Goal: Understand process/instructions: Learn about a topic

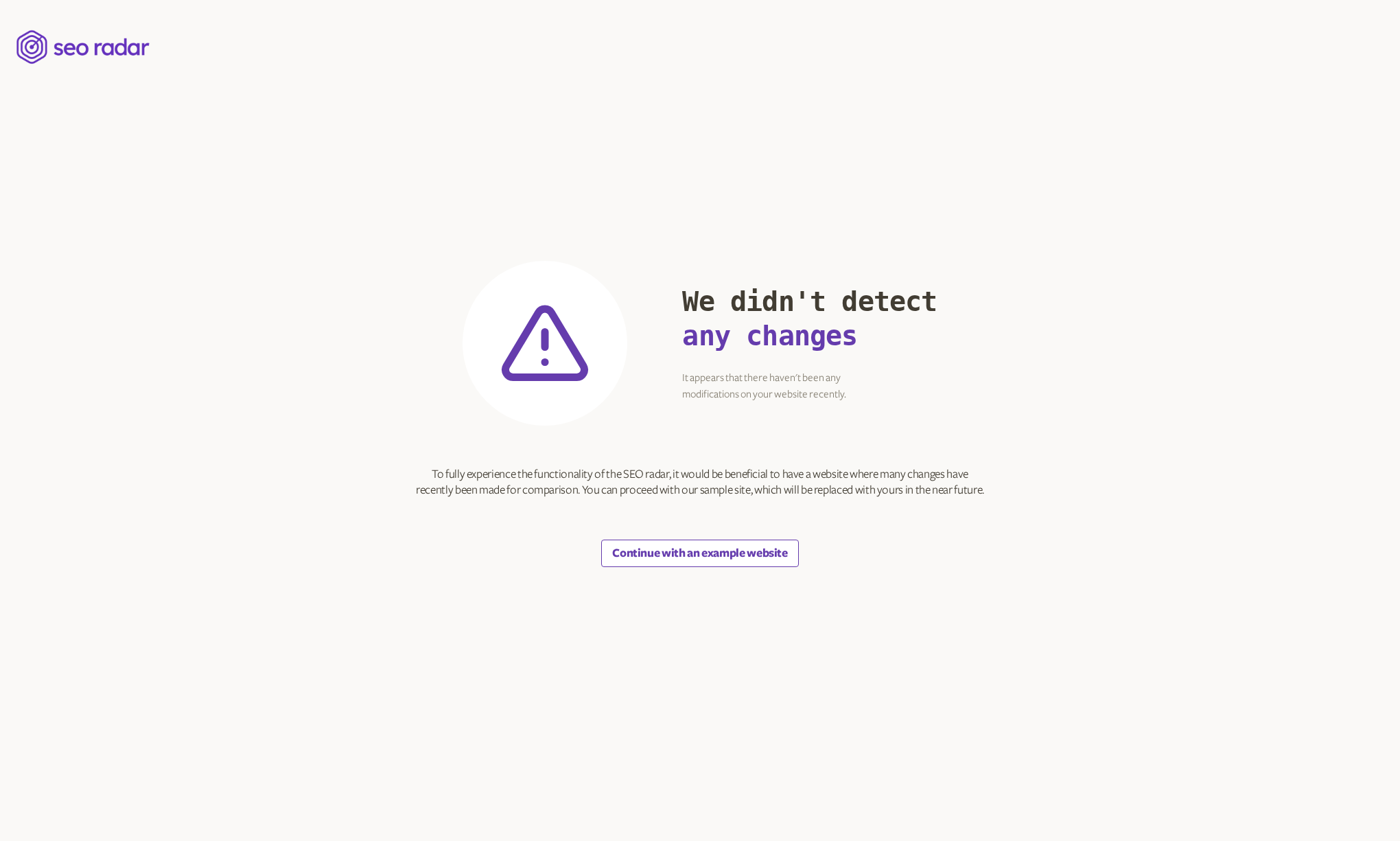
click at [729, 550] on button "Continue with an example website" at bounding box center [699, 553] width 197 height 28
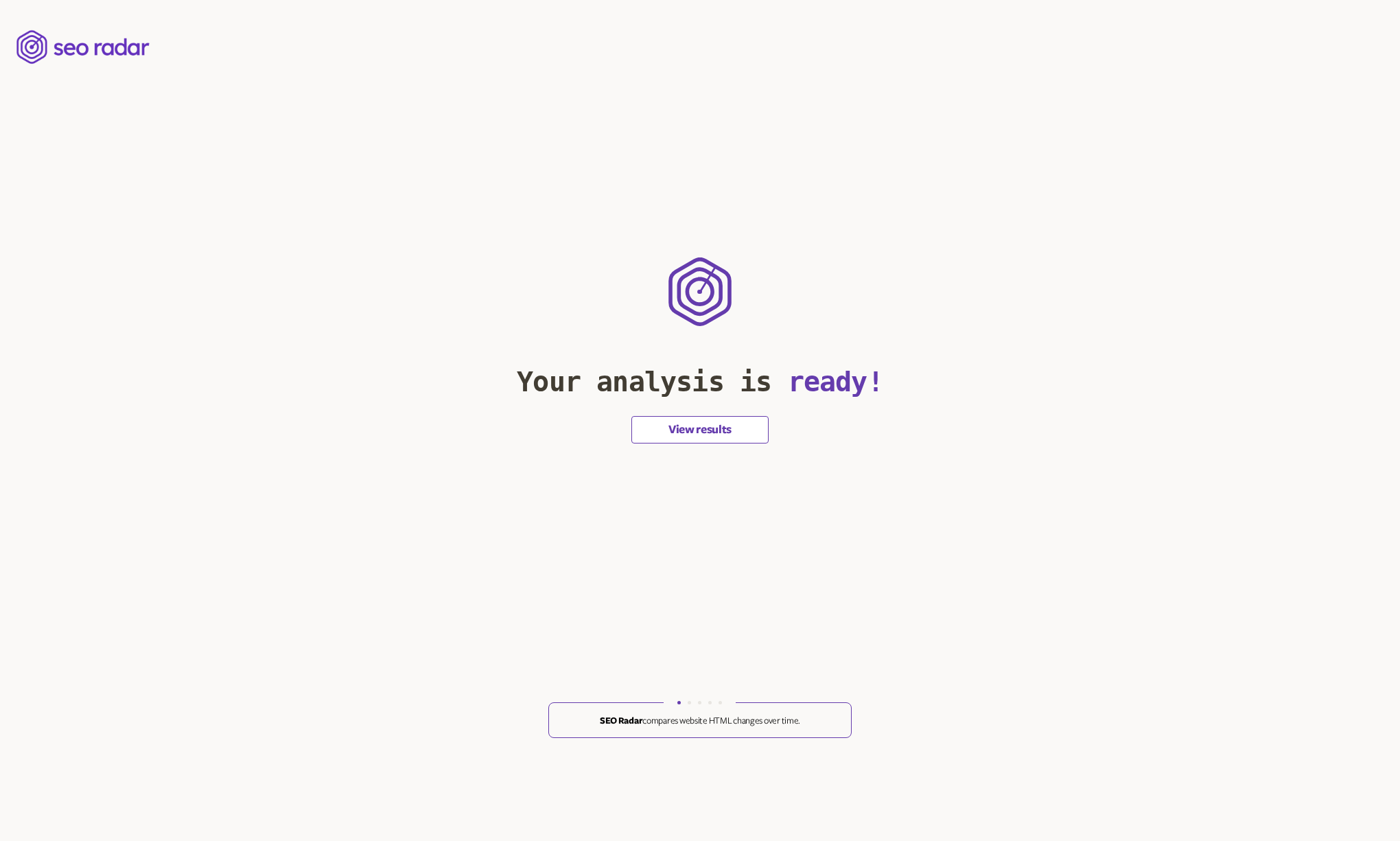
click at [703, 421] on button "View results" at bounding box center [700, 430] width 137 height 28
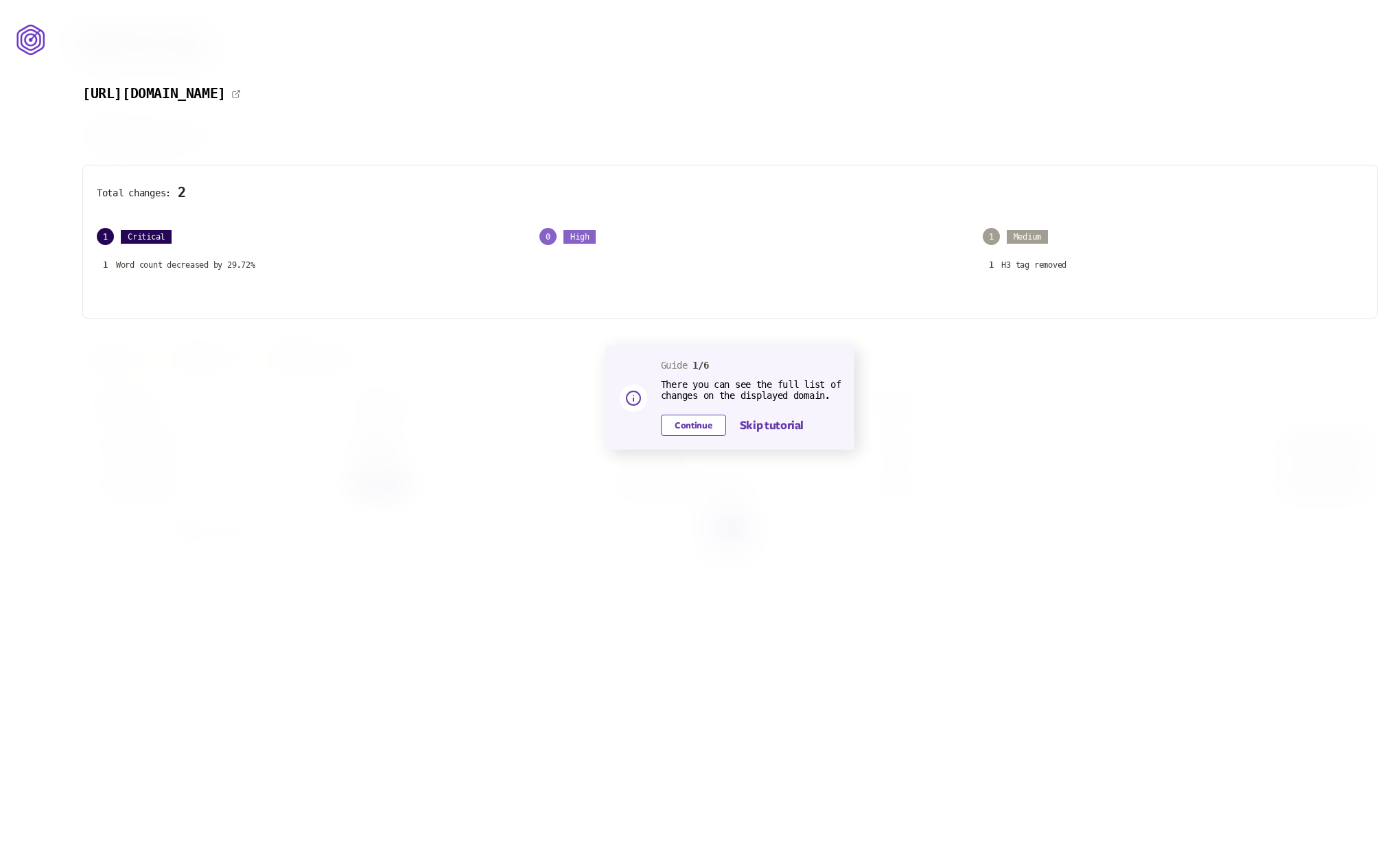
click at [685, 419] on button "Continue" at bounding box center [694, 424] width 66 height 21
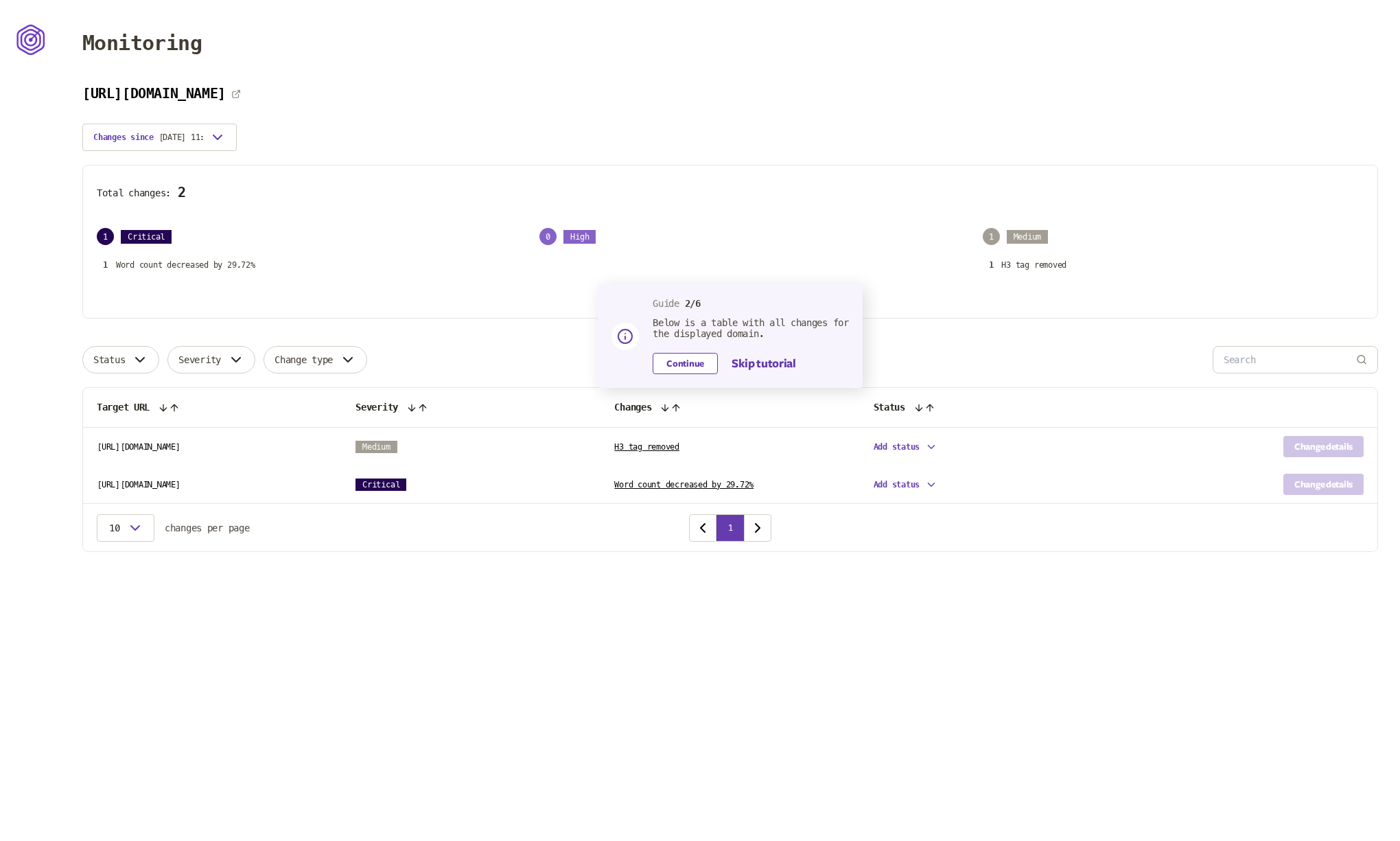
click at [683, 363] on button "Continue" at bounding box center [685, 362] width 66 height 21
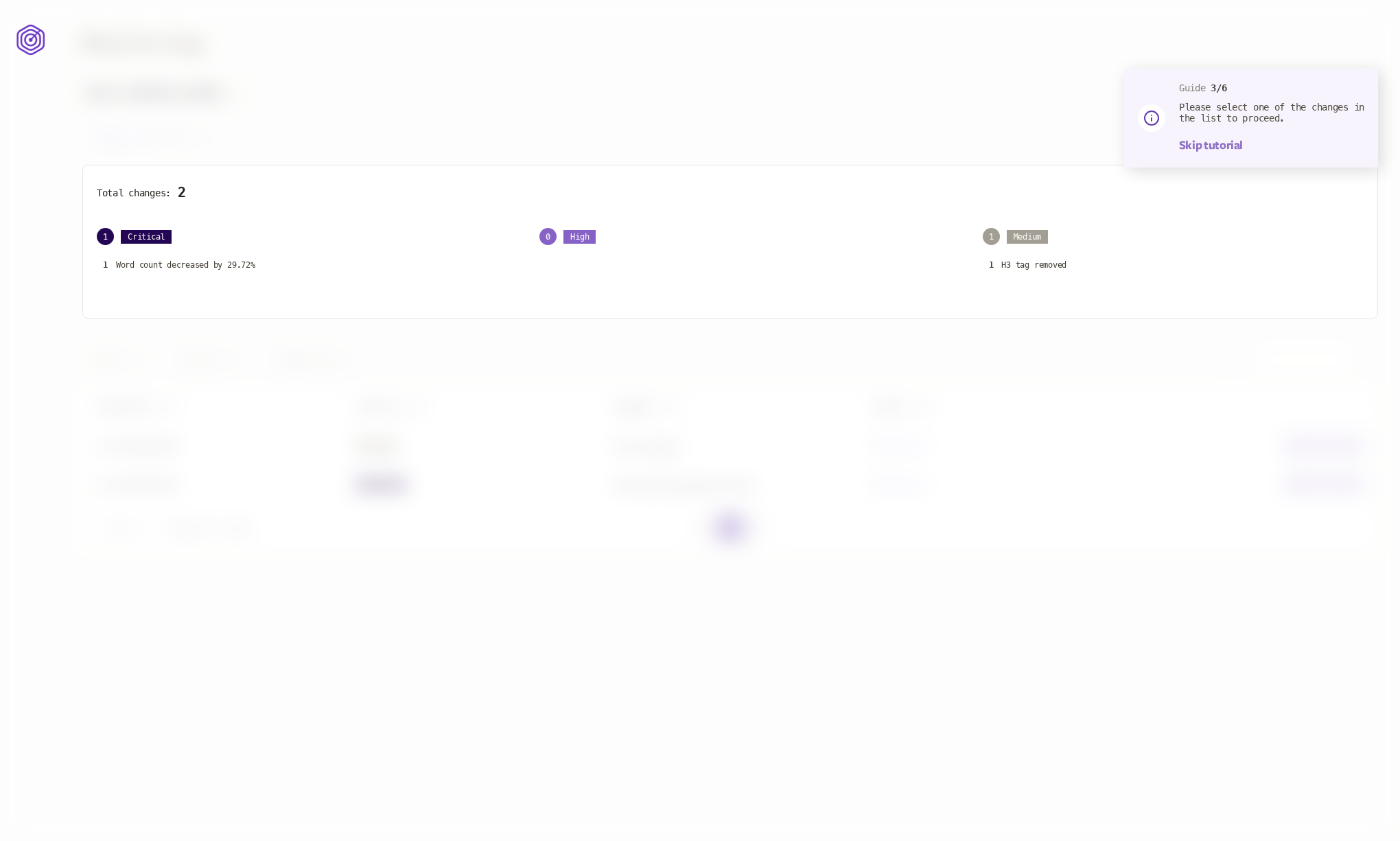
click at [1210, 143] on button "Skip tutorial" at bounding box center [1210, 145] width 64 height 17
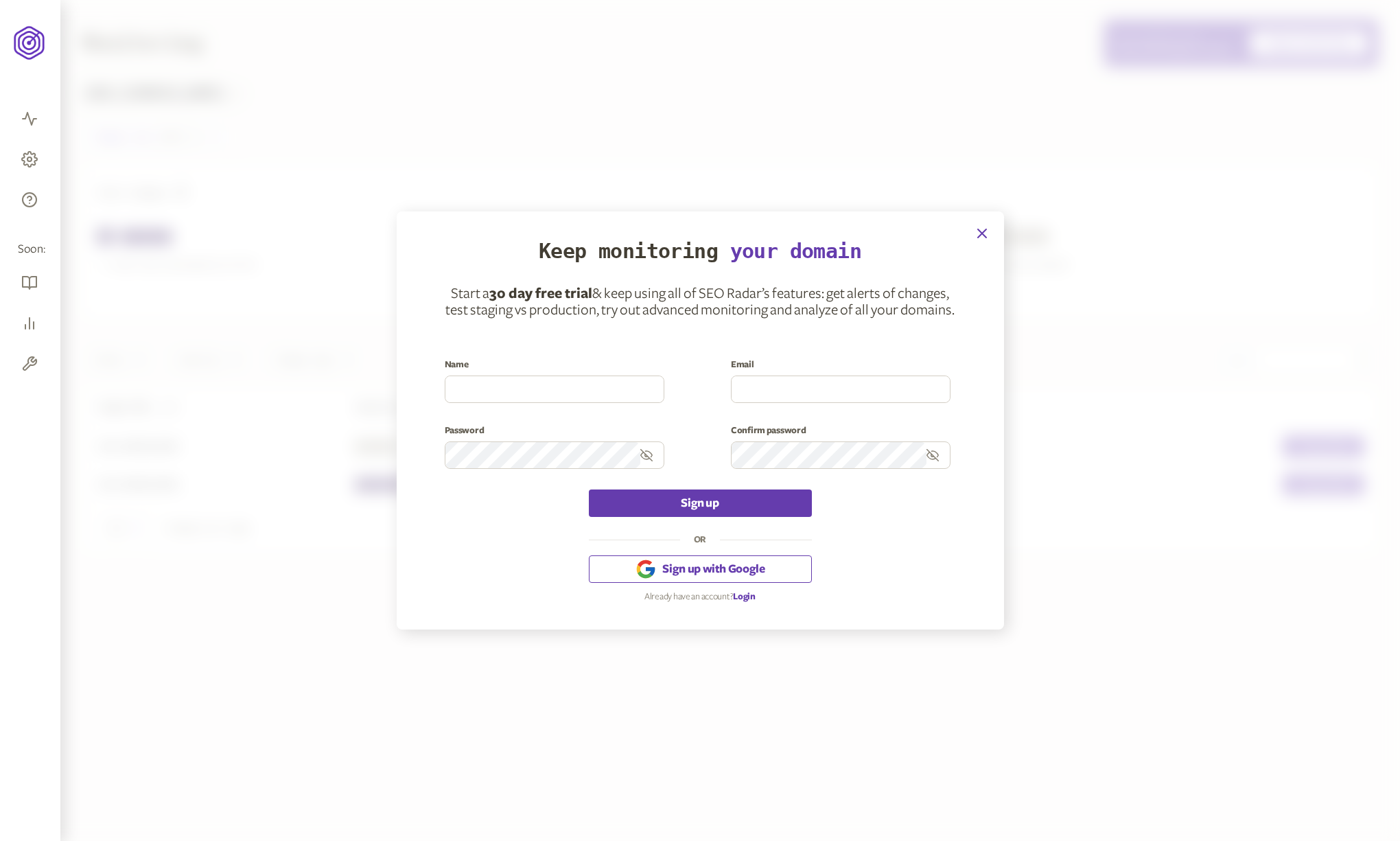
click at [981, 235] on icon "button" at bounding box center [982, 233] width 17 height 17
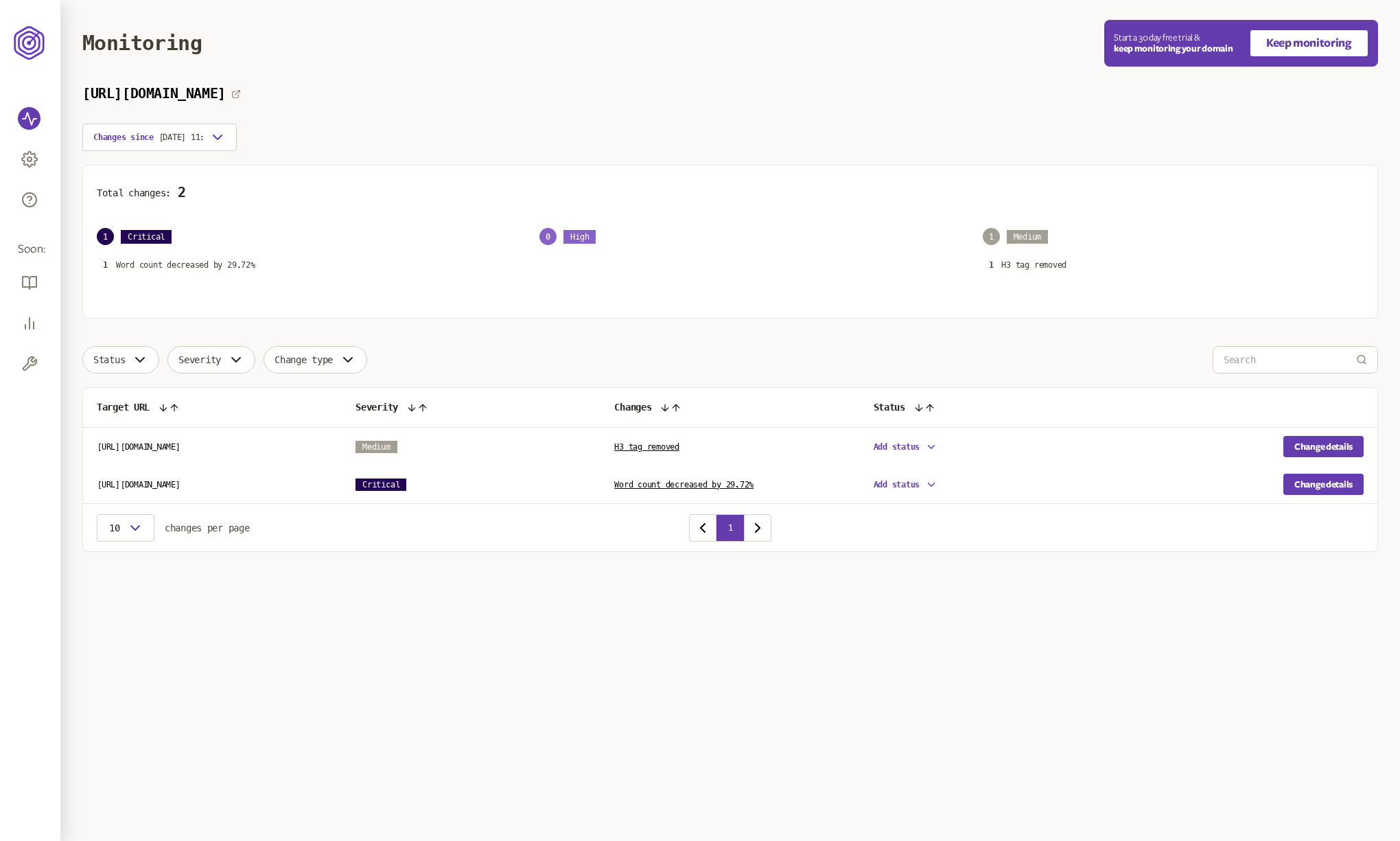
click at [873, 246] on div "0 High" at bounding box center [730, 249] width 381 height 44
click at [892, 448] on span "Add status" at bounding box center [897, 447] width 47 height 10
click at [806, 607] on main "Monitoring Start a 30 day free trial & keep monitoring your domain Keep monitor…" at bounding box center [730, 303] width 1339 height 607
click at [879, 481] on span "Add status" at bounding box center [897, 485] width 47 height 10
click at [752, 603] on main "Monitoring Start a 30 day free trial & keep monitoring your domain Keep monitor…" at bounding box center [730, 303] width 1339 height 607
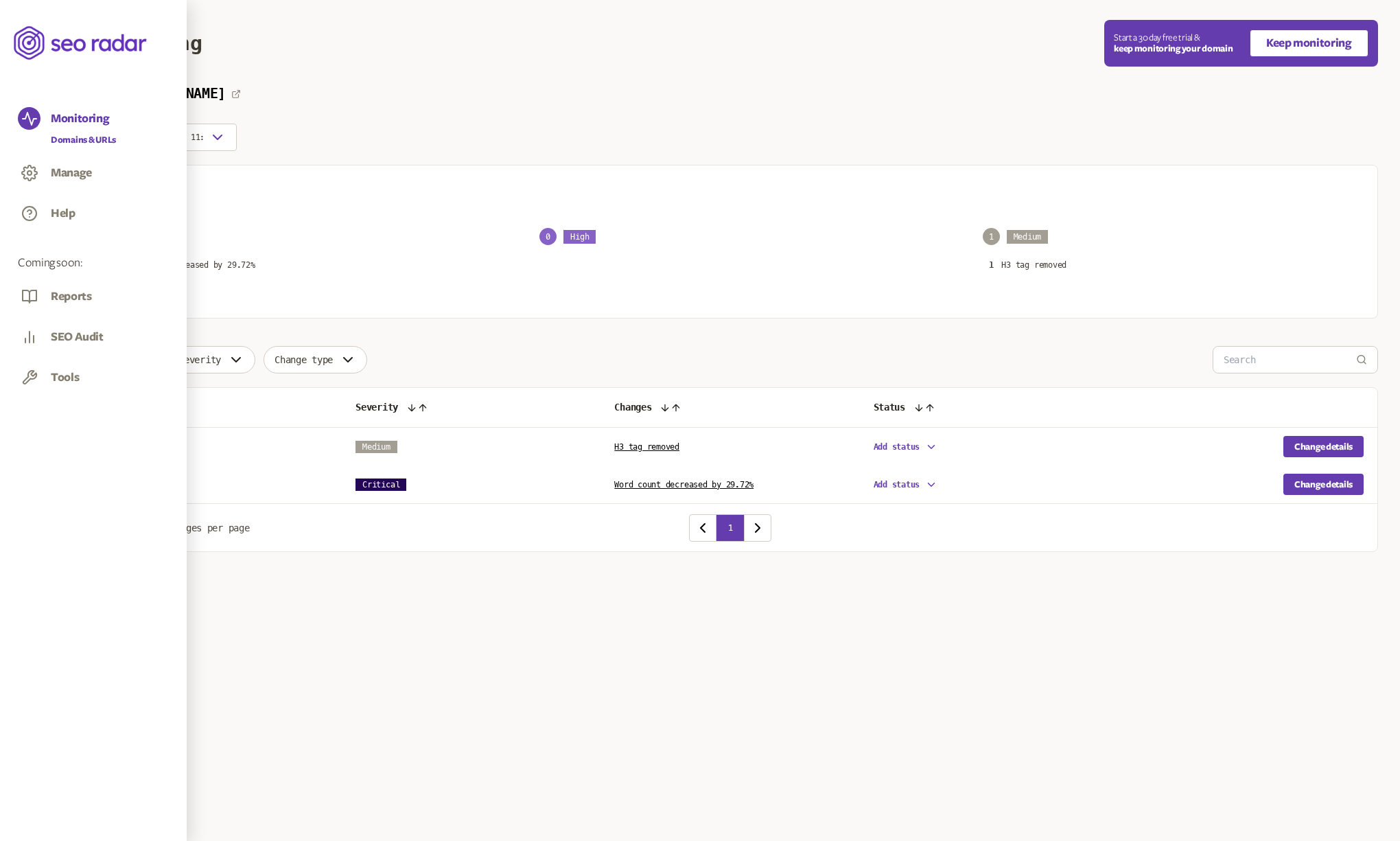
click at [61, 332] on div "SEO Audit" at bounding box center [76, 341] width 53 height 22
drag, startPoint x: 64, startPoint y: 337, endPoint x: 64, endPoint y: 293, distance: 44.0
click at [64, 335] on div "SEO Audit" at bounding box center [76, 341] width 53 height 22
click at [71, 171] on button "Manage" at bounding box center [70, 173] width 41 height 15
click at [36, 166] on icon at bounding box center [29, 173] width 17 height 17
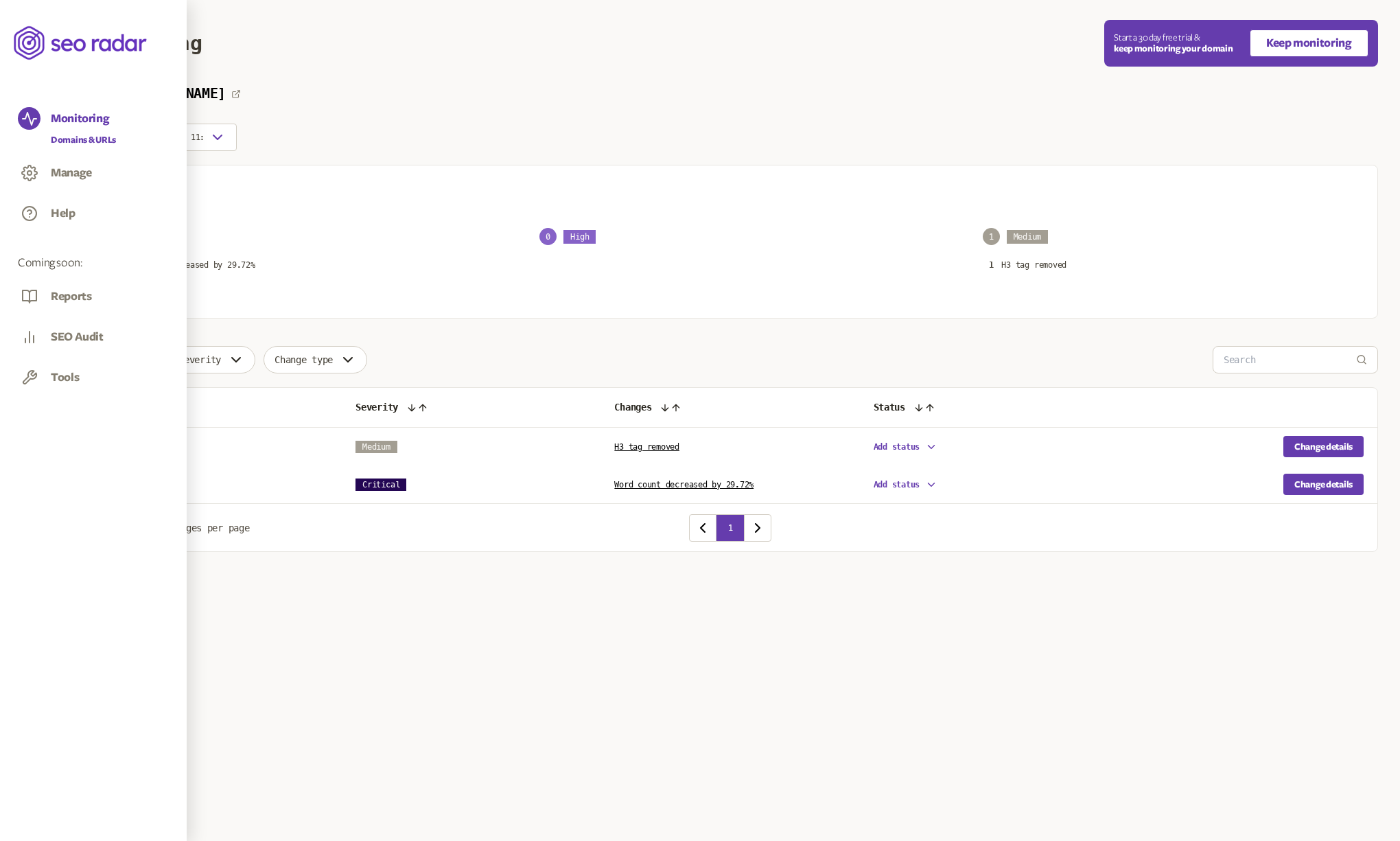
click at [59, 109] on link "Monitoring Domains & URLs" at bounding box center [93, 127] width 151 height 40
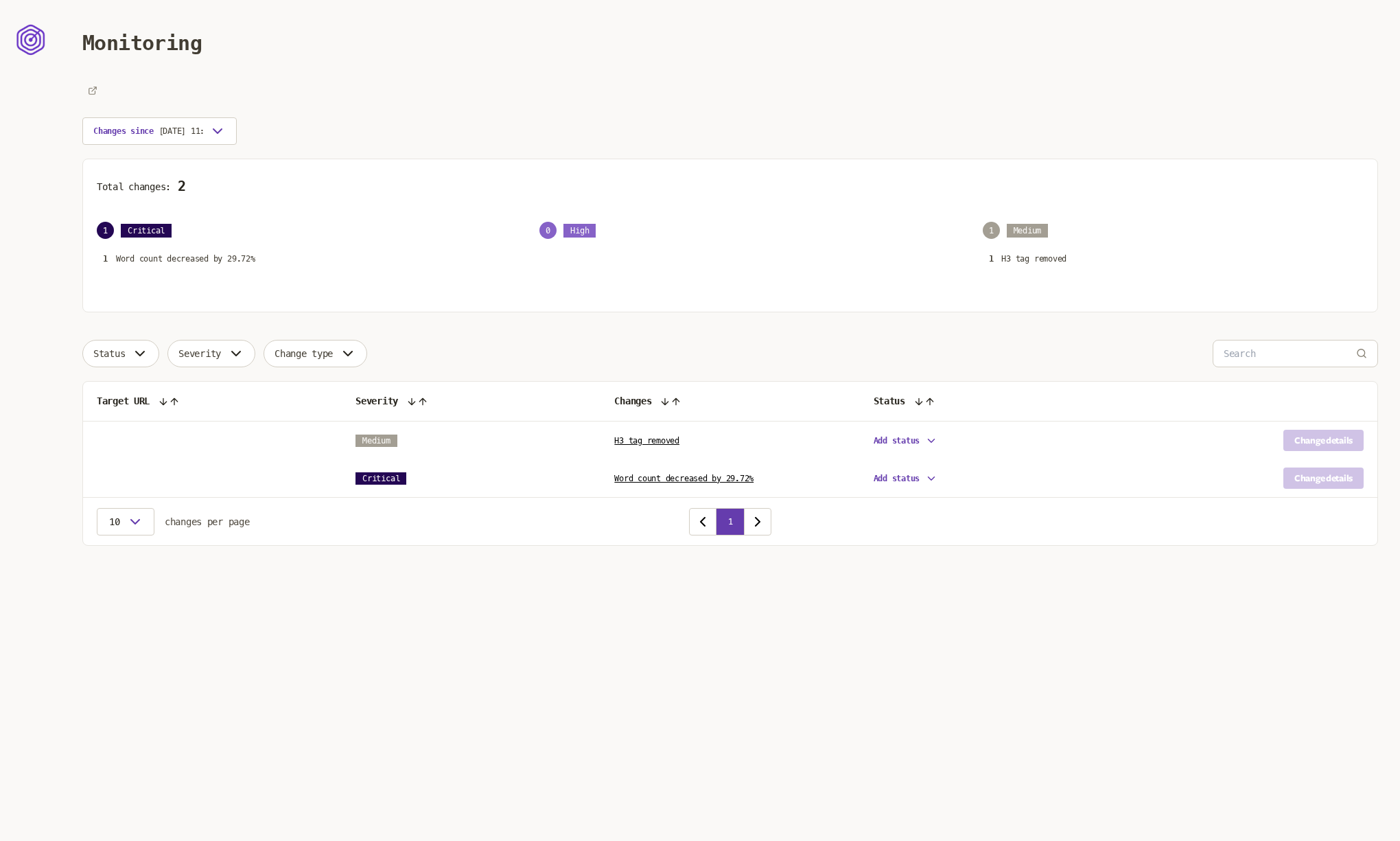
click at [39, 46] on icon at bounding box center [31, 40] width 29 height 36
click at [128, 39] on h1 "Monitoring" at bounding box center [142, 43] width 119 height 24
click at [214, 130] on div "Changes since [DATE] 11:23 Total changes: 2 1 Critical 1 Word count decreased b…" at bounding box center [730, 315] width 1296 height 460
click at [226, 128] on div "Changes since [DATE] 11:23 Total changes: 2 1 Critical 1 Word count decreased b…" at bounding box center [730, 315] width 1296 height 460
click at [307, 137] on div "Changes since [DATE] 11:23 Total changes: 2 1 Critical 1 Word count decreased b…" at bounding box center [730, 315] width 1296 height 460
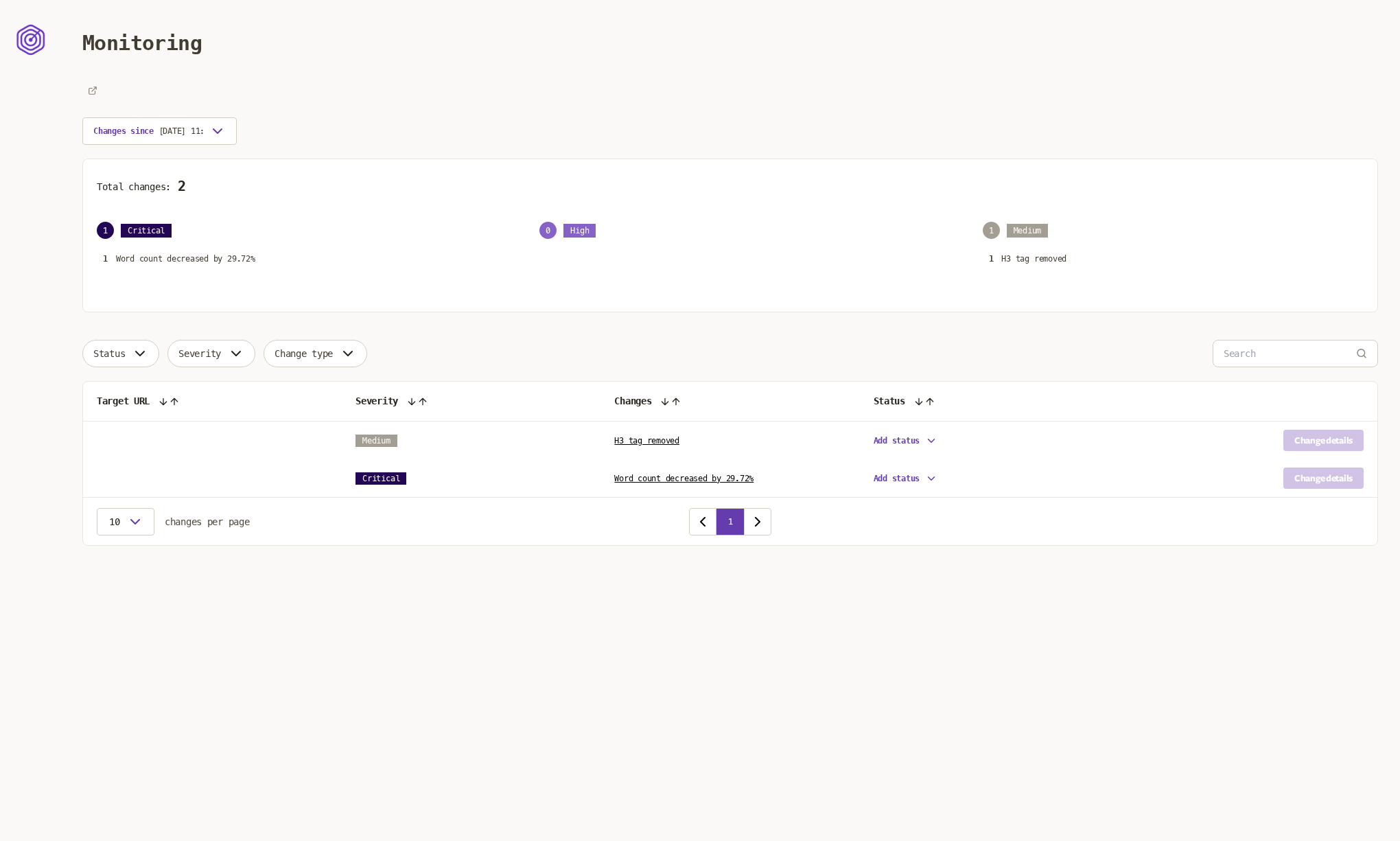
drag, startPoint x: 157, startPoint y: 523, endPoint x: 139, endPoint y: 523, distance: 18.0
click at [150, 523] on div "Target URL Severity Changes Status Medium H3 tag removed Add status Change deta…" at bounding box center [730, 464] width 1296 height 165
click at [139, 523] on div "Target URL Severity Changes Status Medium H3 tag removed Add status Change deta…" at bounding box center [730, 464] width 1296 height 165
click at [218, 354] on span "Severity" at bounding box center [200, 352] width 43 height 11
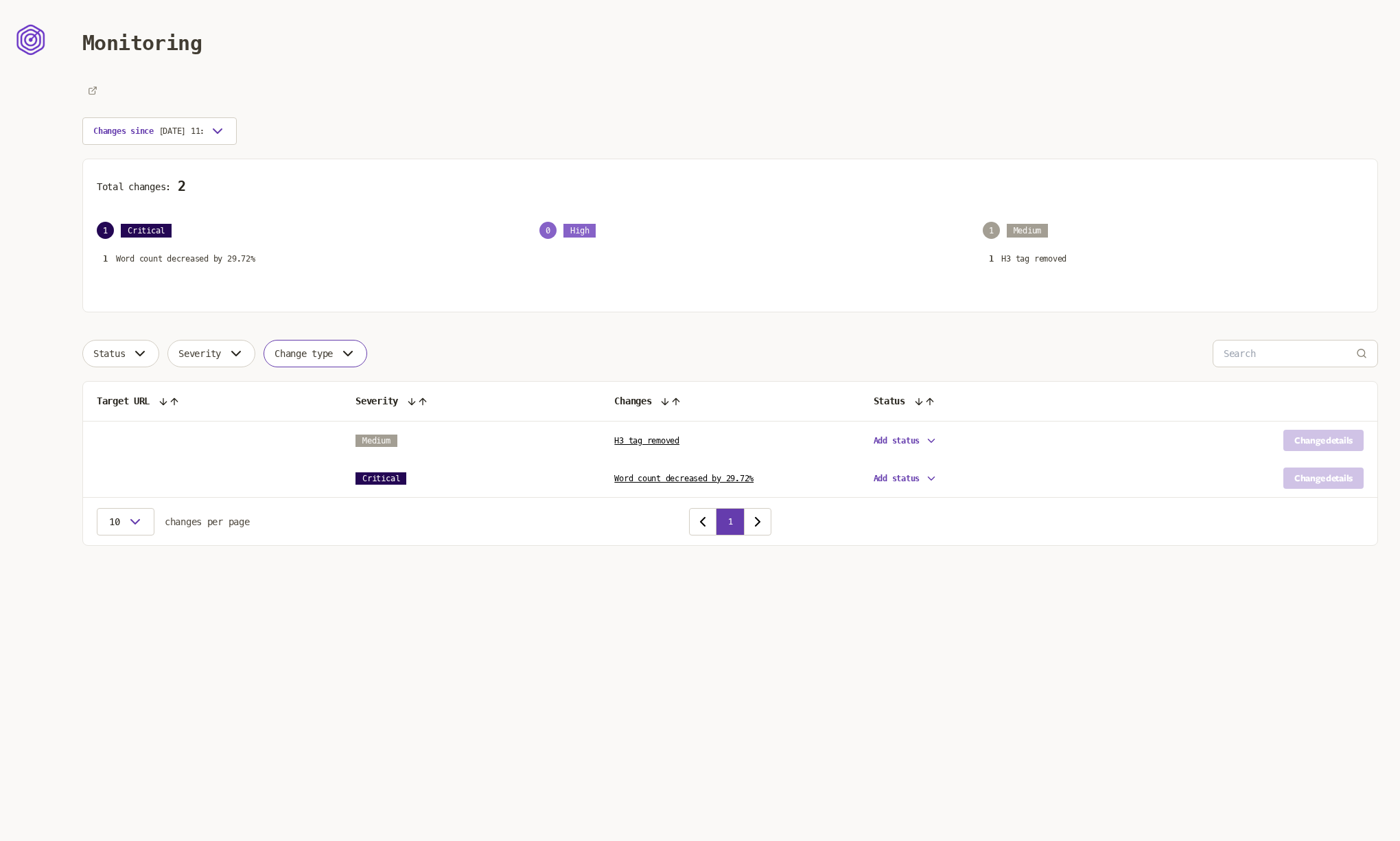
click at [273, 352] on button "Change type" at bounding box center [315, 353] width 103 height 28
click at [277, 350] on button "Change type" at bounding box center [315, 353] width 103 height 28
click at [148, 350] on icon "button" at bounding box center [140, 353] width 17 height 17
click at [160, 329] on div "Changes since [DATE] 11:23 Total changes: 2 1 Critical 1 Word count decreased b…" at bounding box center [730, 315] width 1296 height 460
click at [30, 32] on icon at bounding box center [31, 40] width 29 height 36
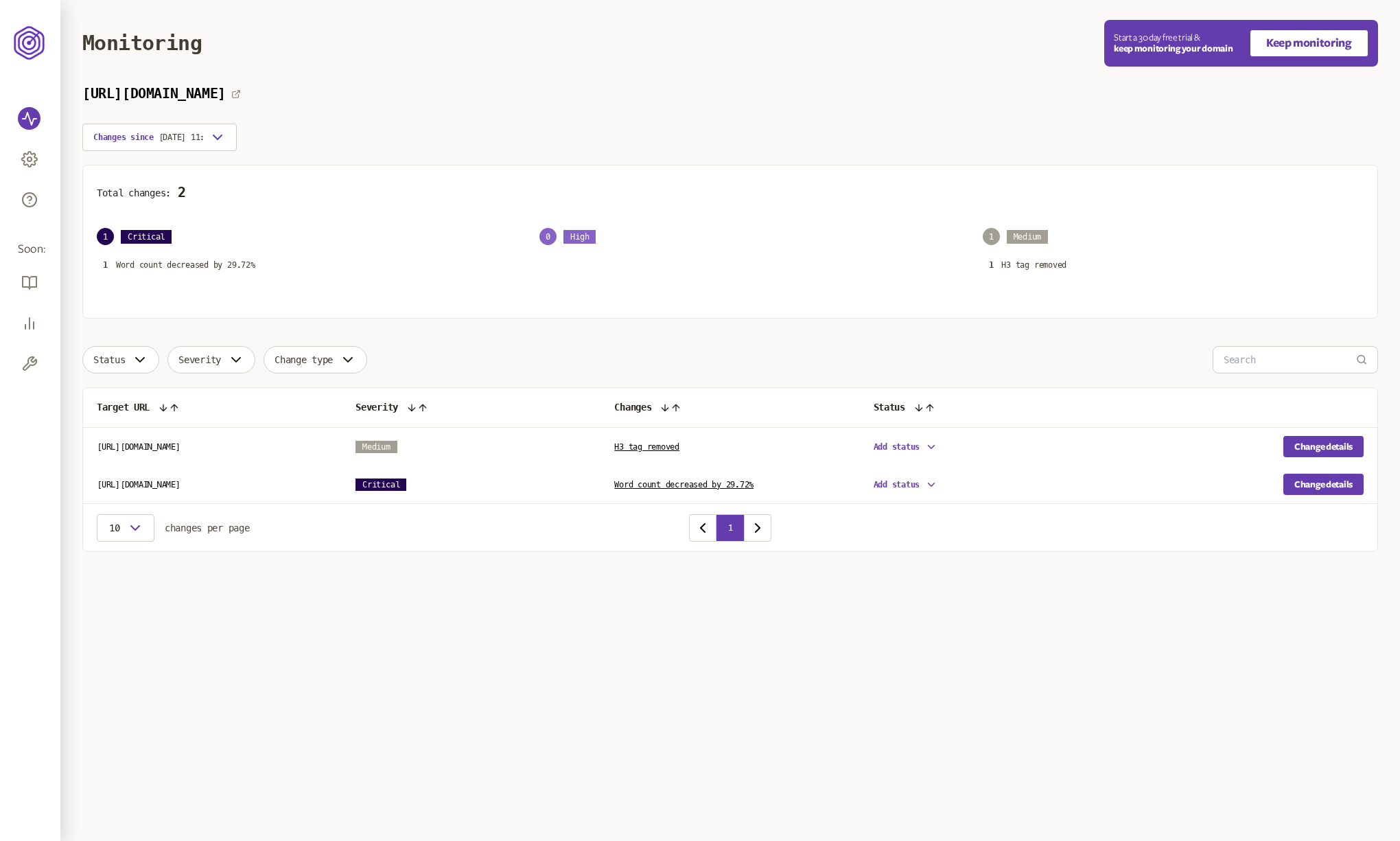
click at [376, 128] on div "[URL][DOMAIN_NAME] Changes since [DATE] 11:23 Total changes: 2 1 Critical 1 Wor…" at bounding box center [730, 318] width 1296 height 466
drag, startPoint x: 874, startPoint y: 96, endPoint x: 816, endPoint y: 105, distance: 58.7
click at [874, 96] on div "[URL][DOMAIN_NAME]" at bounding box center [730, 93] width 1296 height 16
click at [676, 165] on div "Total changes: 2 1 Critical 1 Word count decreased by 29.72% 0 High 1 Medium 1 …" at bounding box center [730, 241] width 1296 height 154
click at [936, 486] on icon "button" at bounding box center [931, 485] width 12 height 12
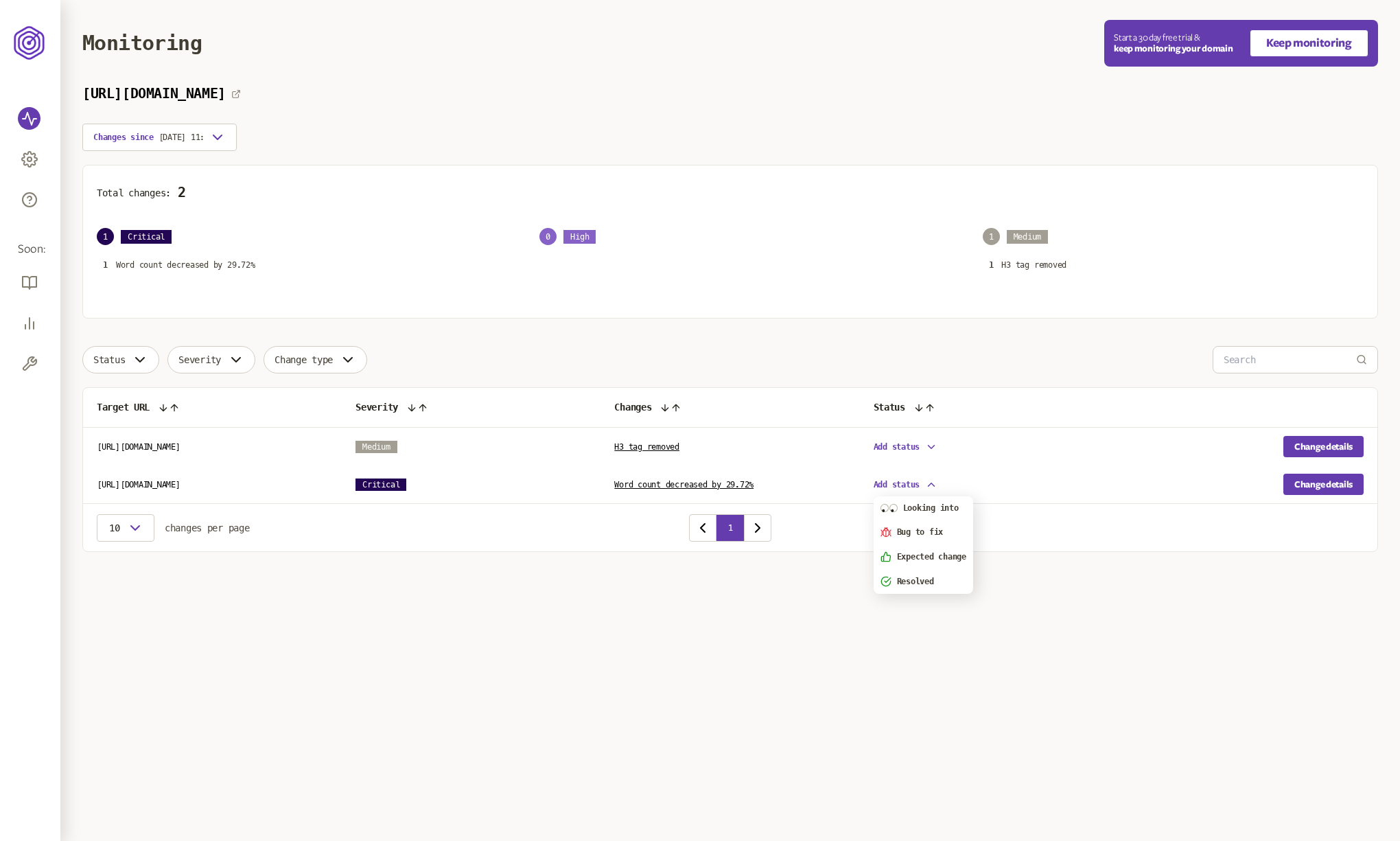
click at [852, 554] on main "Monitoring Start a 30 day free trial & keep monitoring your domain Keep monitor…" at bounding box center [730, 303] width 1339 height 607
click at [657, 444] on link "H3 tag removed" at bounding box center [647, 447] width 66 height 10
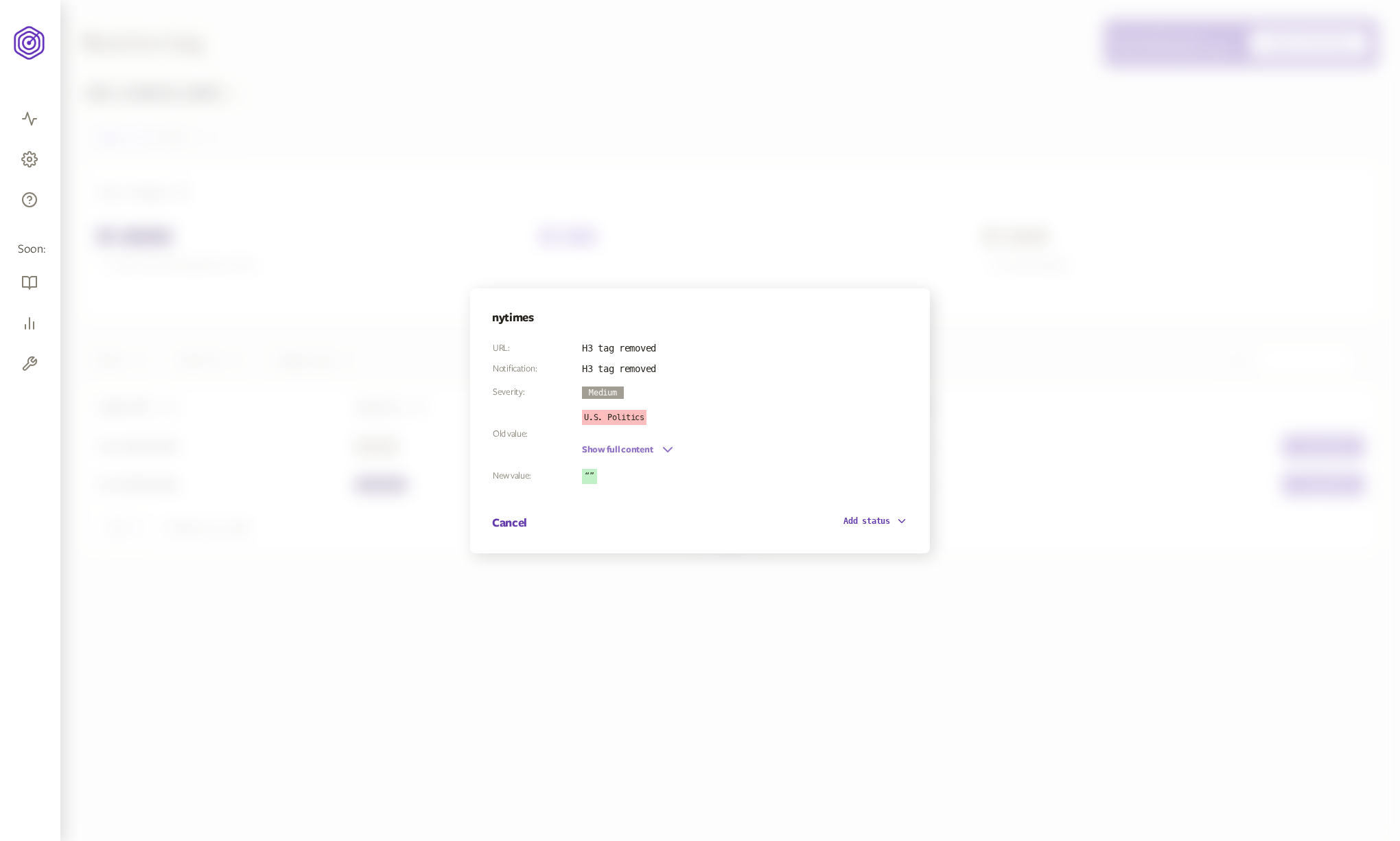
click at [655, 450] on button "Show full content" at bounding box center [629, 449] width 94 height 17
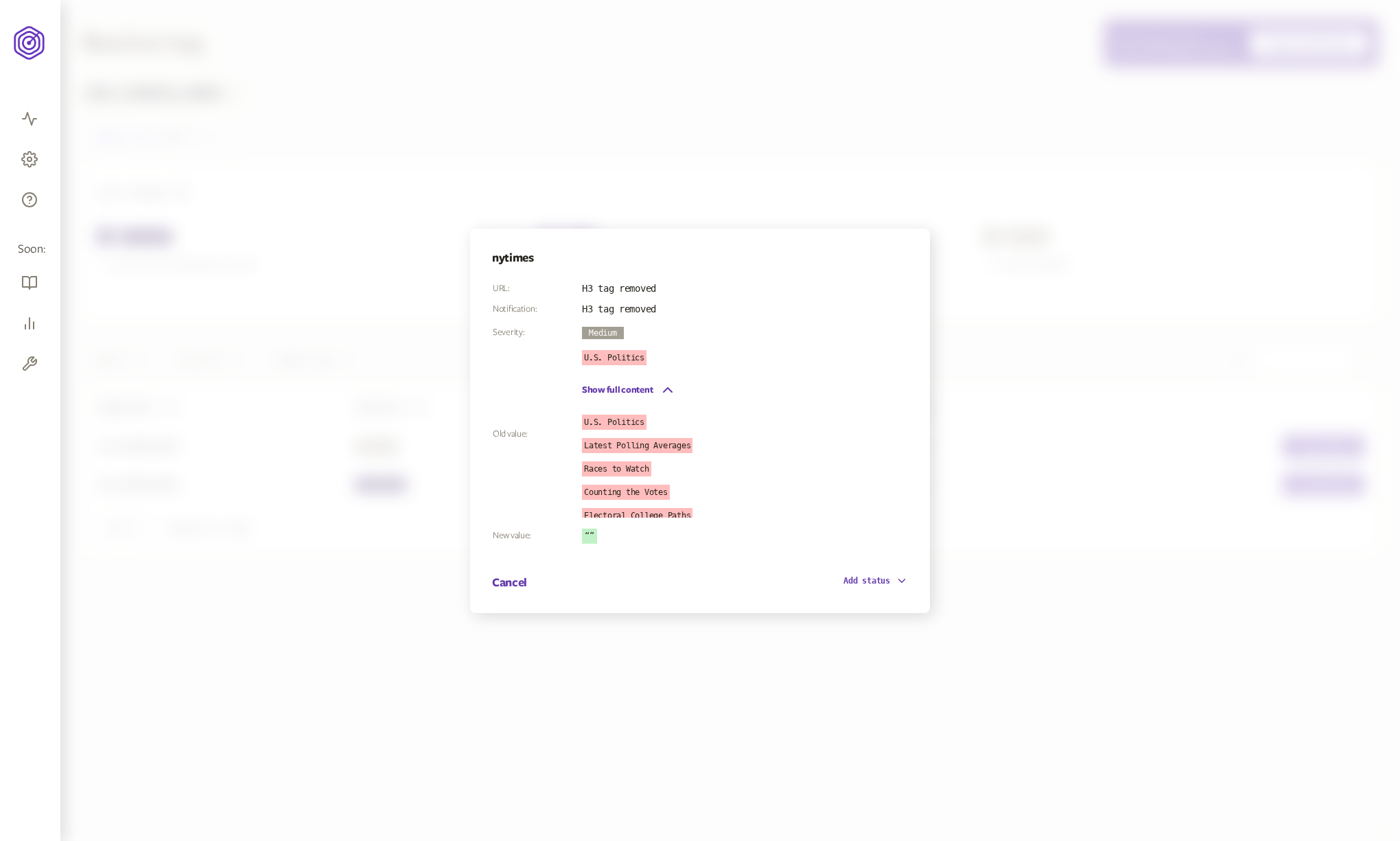
click at [883, 581] on span "Add status" at bounding box center [866, 581] width 47 height 10
click at [505, 588] on button "Cancel" at bounding box center [509, 582] width 35 height 17
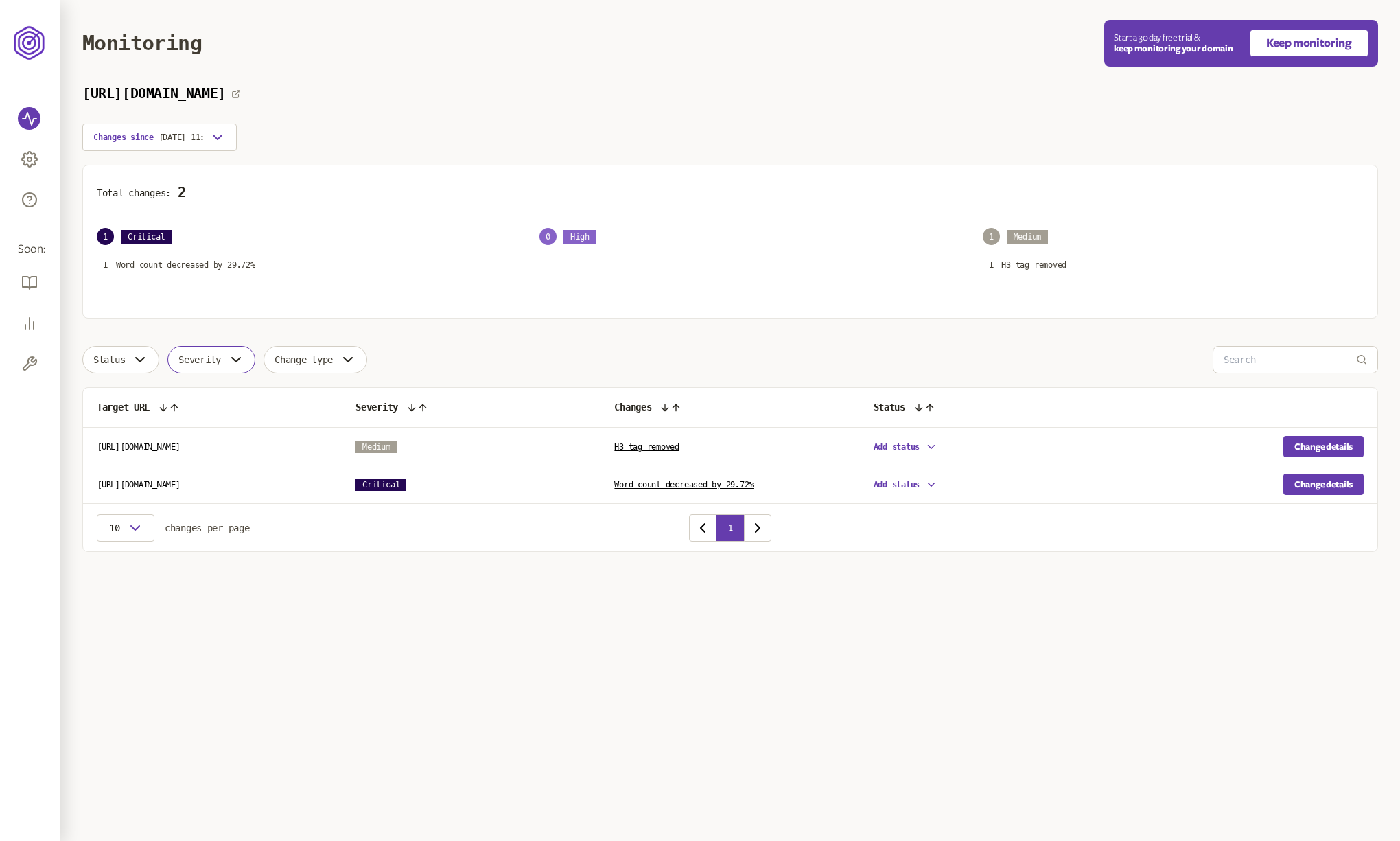
click at [214, 367] on button "Severity" at bounding box center [211, 359] width 87 height 28
click at [150, 337] on div "[URL][DOMAIN_NAME] Changes since [DATE] 11:23 Total changes: 2 1 Critical 1 Wor…" at bounding box center [730, 318] width 1296 height 466
click at [139, 353] on icon "button" at bounding box center [140, 359] width 17 height 17
drag, startPoint x: 162, startPoint y: 328, endPoint x: 172, endPoint y: 329, distance: 10.0
click at [163, 328] on div "[URL][DOMAIN_NAME] Changes since [DATE] 11:23 Total changes: 2 1 Critical 1 Wor…" at bounding box center [730, 318] width 1296 height 466
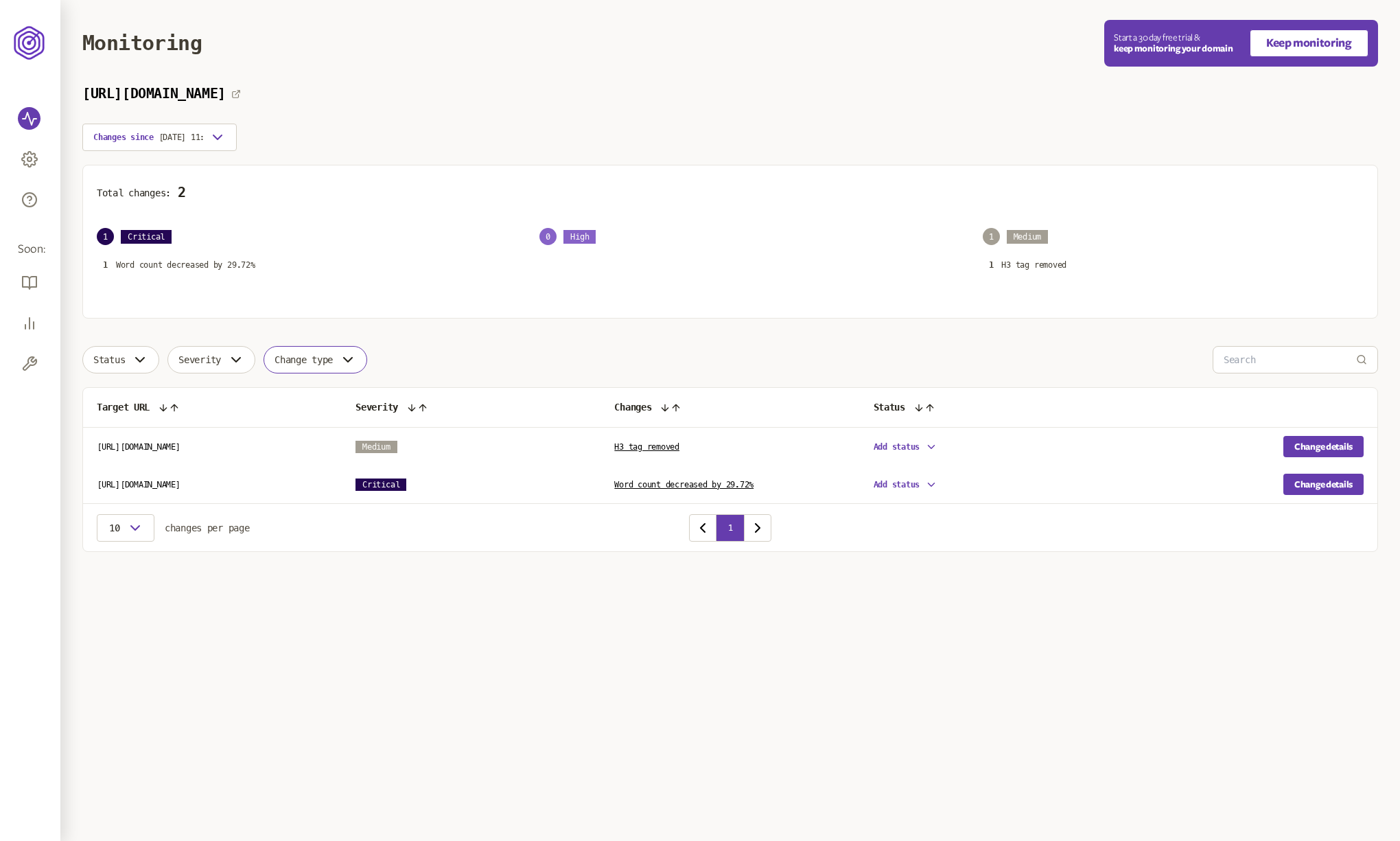
click at [329, 350] on button "Change type" at bounding box center [315, 359] width 103 height 28
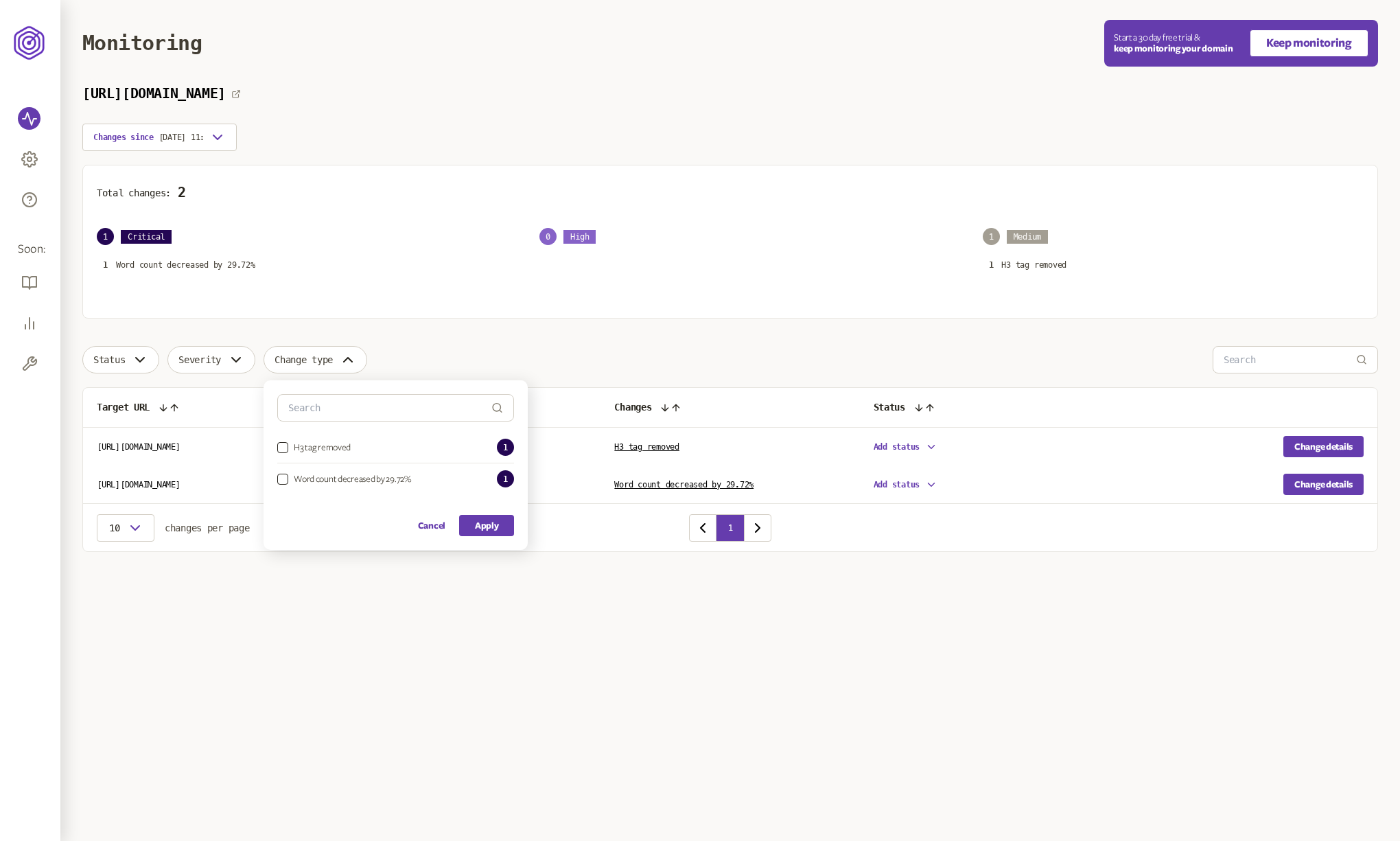
click at [339, 327] on div "[URL][DOMAIN_NAME] Changes since [DATE] 11:23 Total changes: 2 1 Critical 1 Wor…" at bounding box center [730, 318] width 1296 height 466
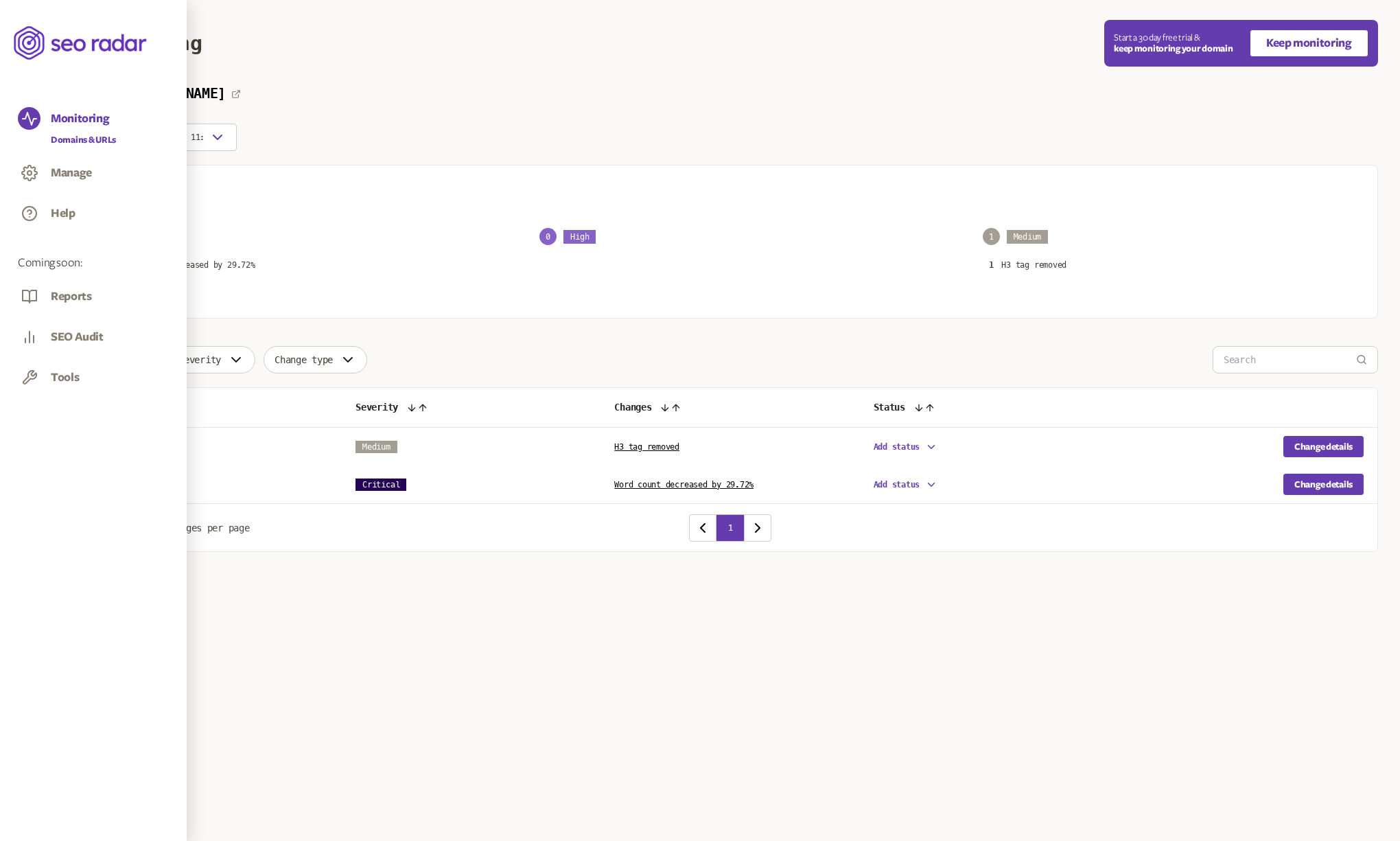
click at [72, 292] on div "Reports" at bounding box center [70, 300] width 41 height 22
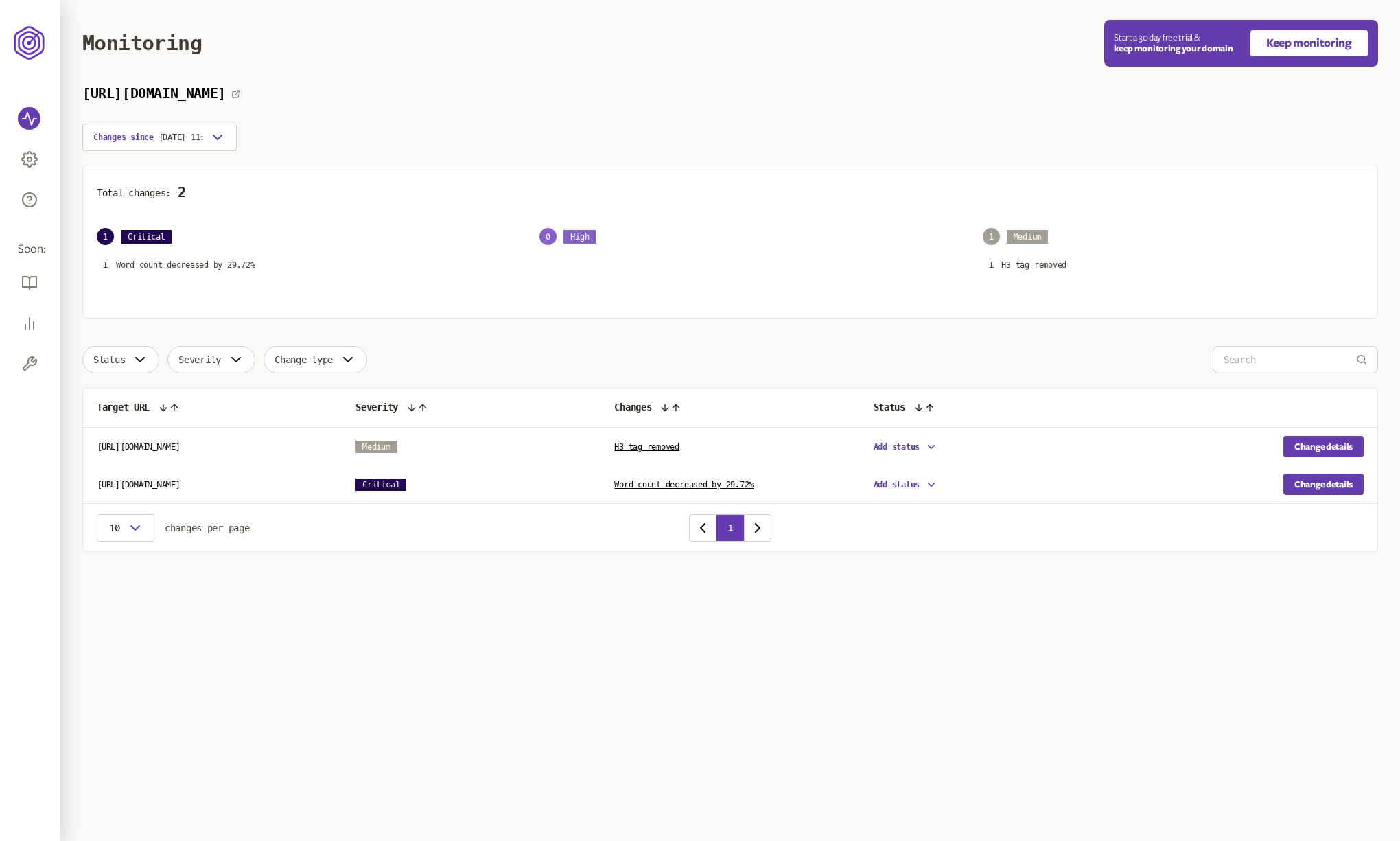
drag, startPoint x: 631, startPoint y: 94, endPoint x: 613, endPoint y: 97, distance: 18.2
click at [630, 94] on div "[URL][DOMAIN_NAME]" at bounding box center [730, 93] width 1296 height 16
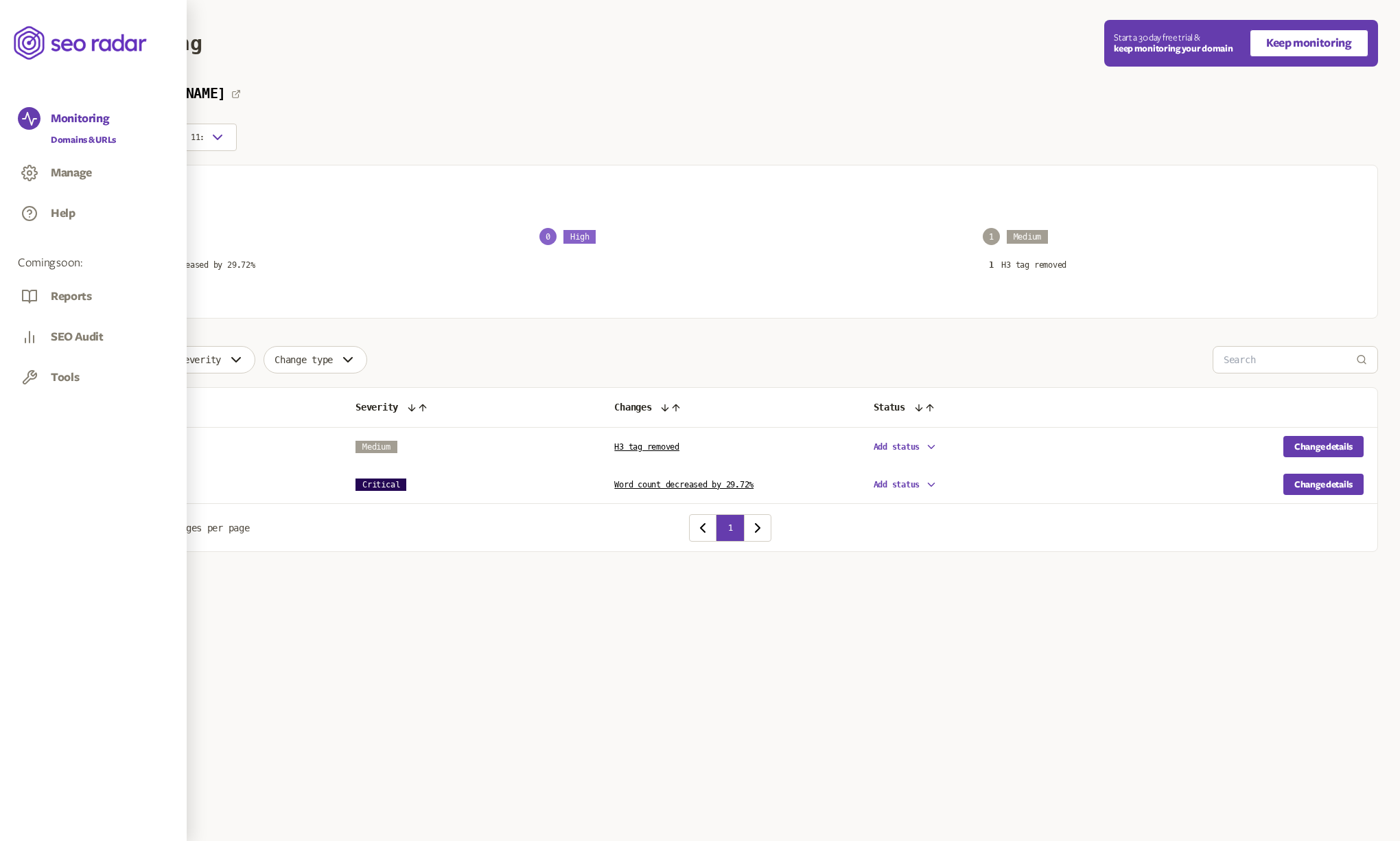
click at [25, 48] on icon at bounding box center [80, 42] width 134 height 39
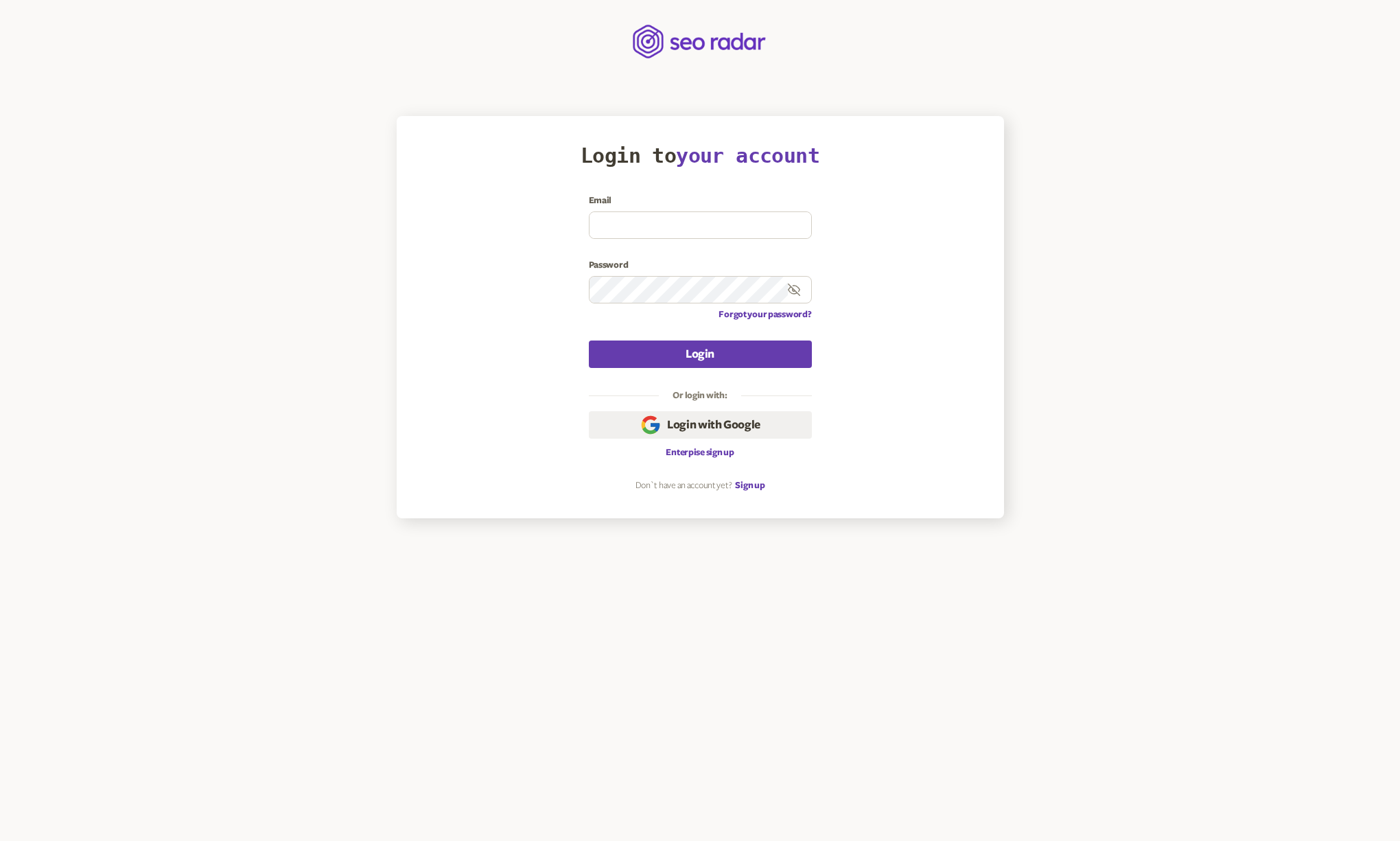
click at [181, 60] on main "Login to your account Email Password Forgot your password? Login Or login with:…" at bounding box center [700, 259] width 1400 height 518
